Goal: Find specific page/section: Find specific page/section

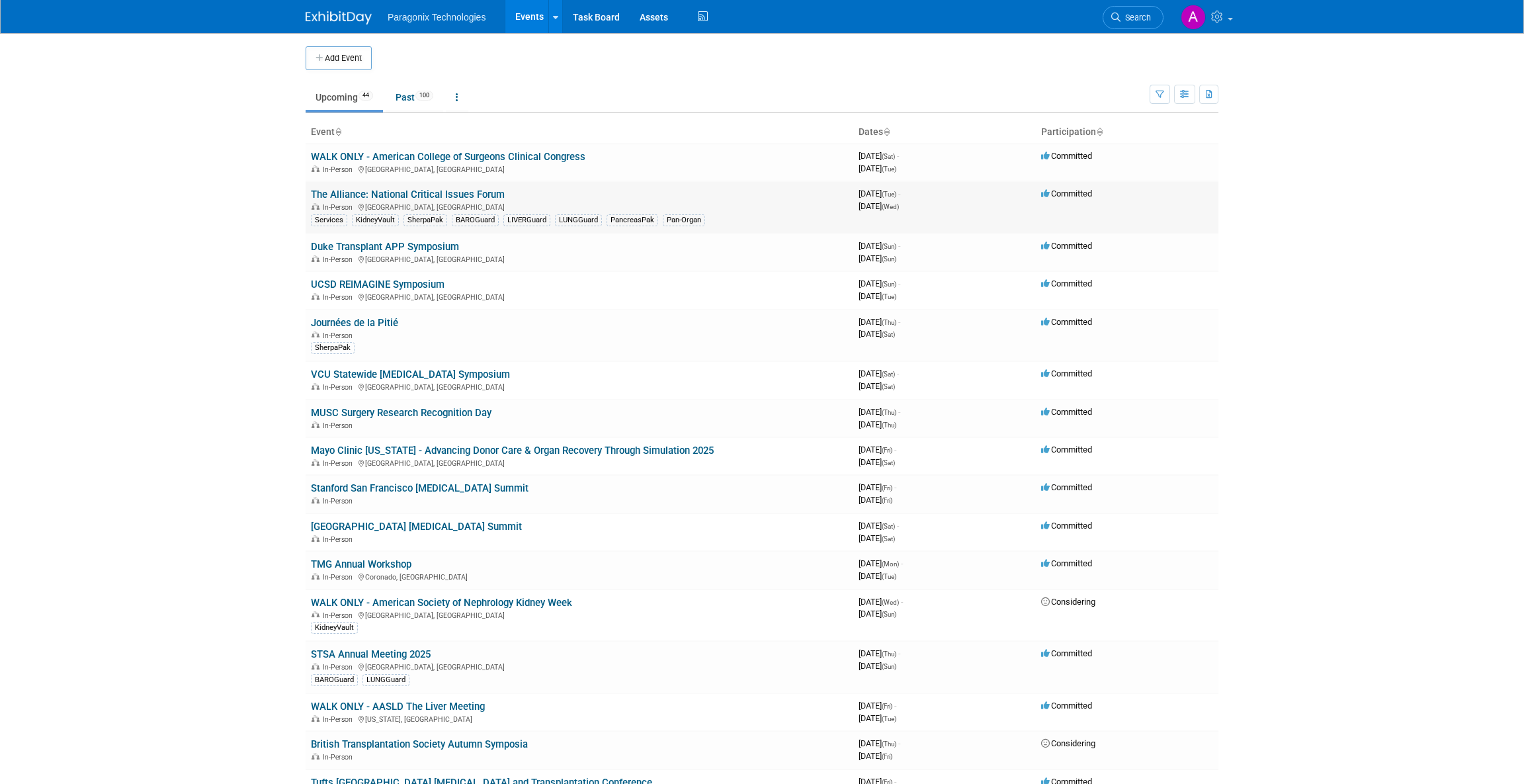
click at [481, 195] on link "The Alliance: National Critical Issues Forum" at bounding box center [408, 194] width 194 height 12
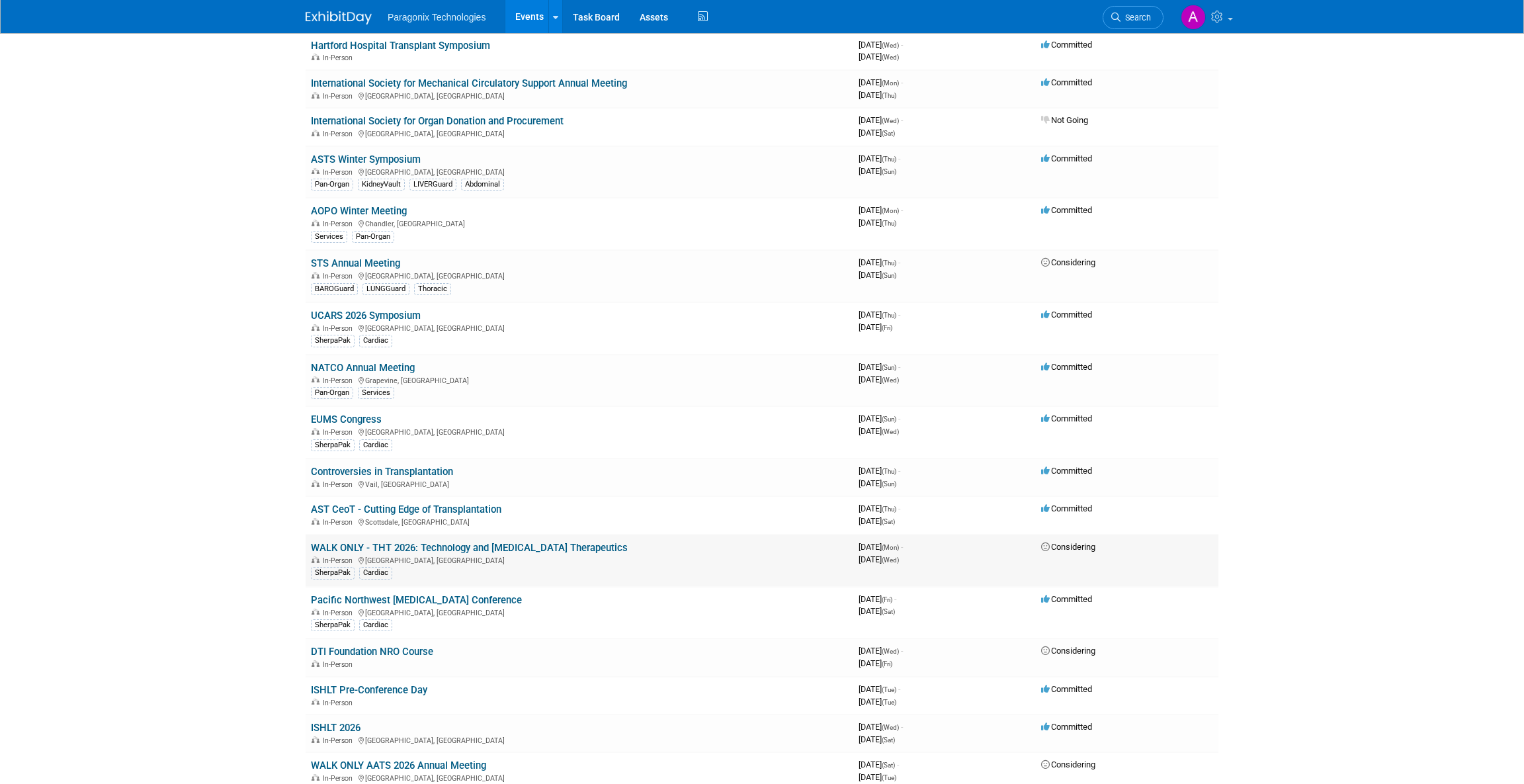
scroll to position [991, 0]
